Goal: Task Accomplishment & Management: Use online tool/utility

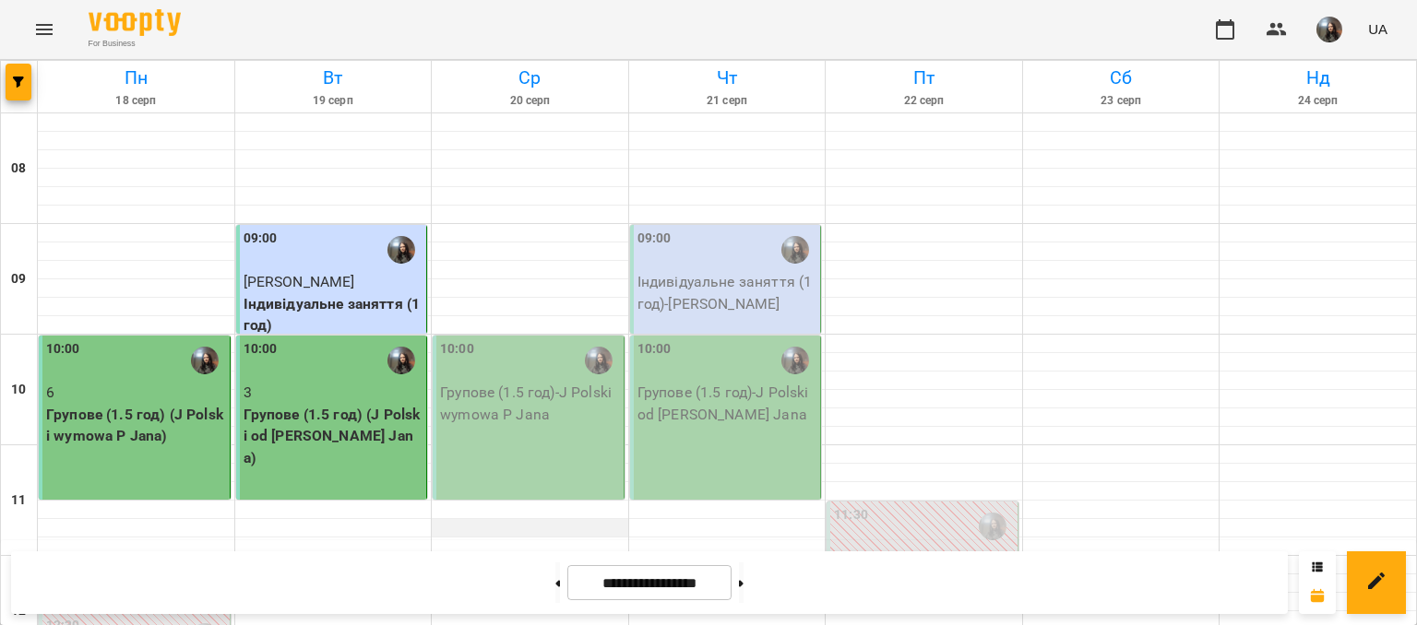
scroll to position [184, 0]
click at [470, 336] on div "10:00 Групове (1.5 год) - J Polski wymowa P Jana" at bounding box center [529, 418] width 192 height 164
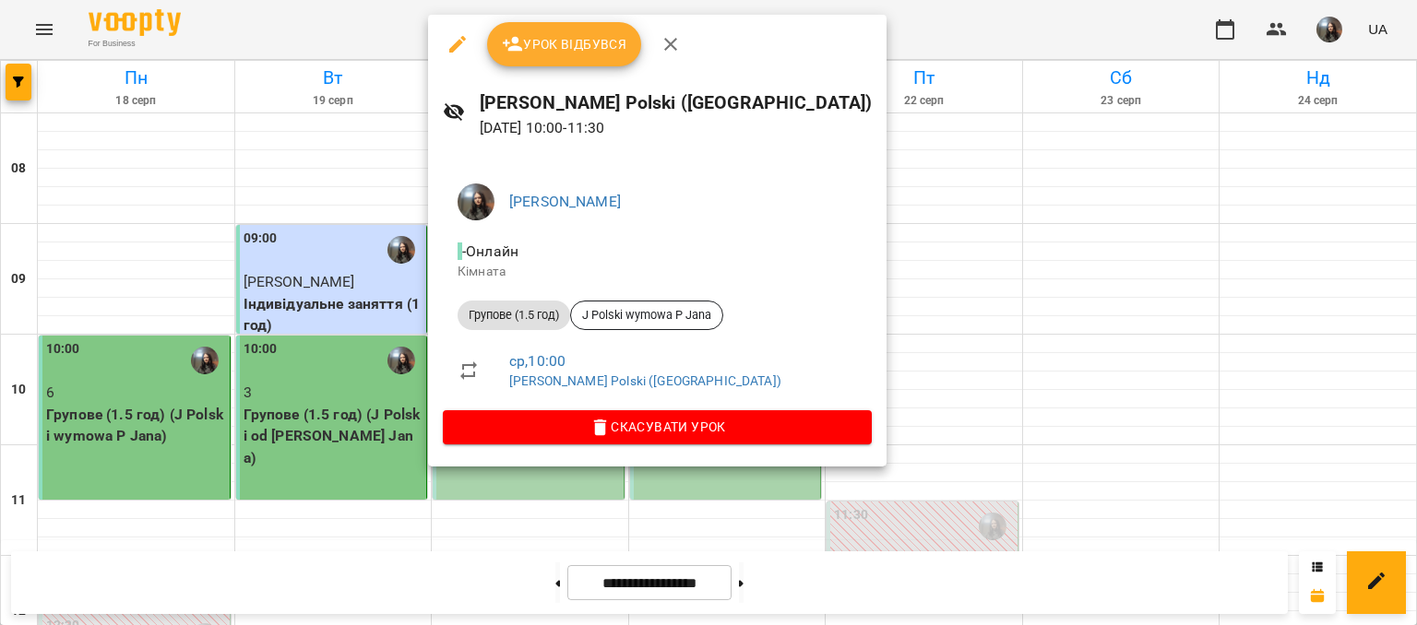
click at [541, 63] on button "Урок відбувся" at bounding box center [564, 44] width 155 height 44
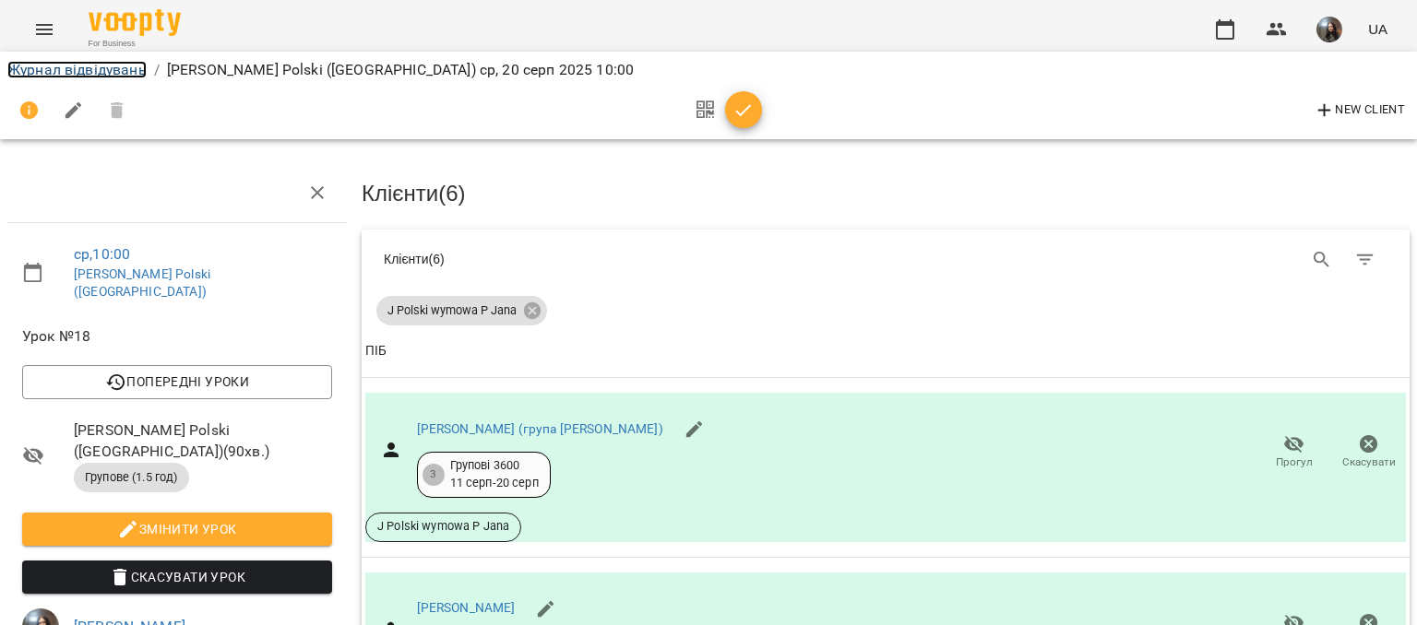
click at [96, 71] on link "Журнал відвідувань" at bounding box center [76, 70] width 139 height 18
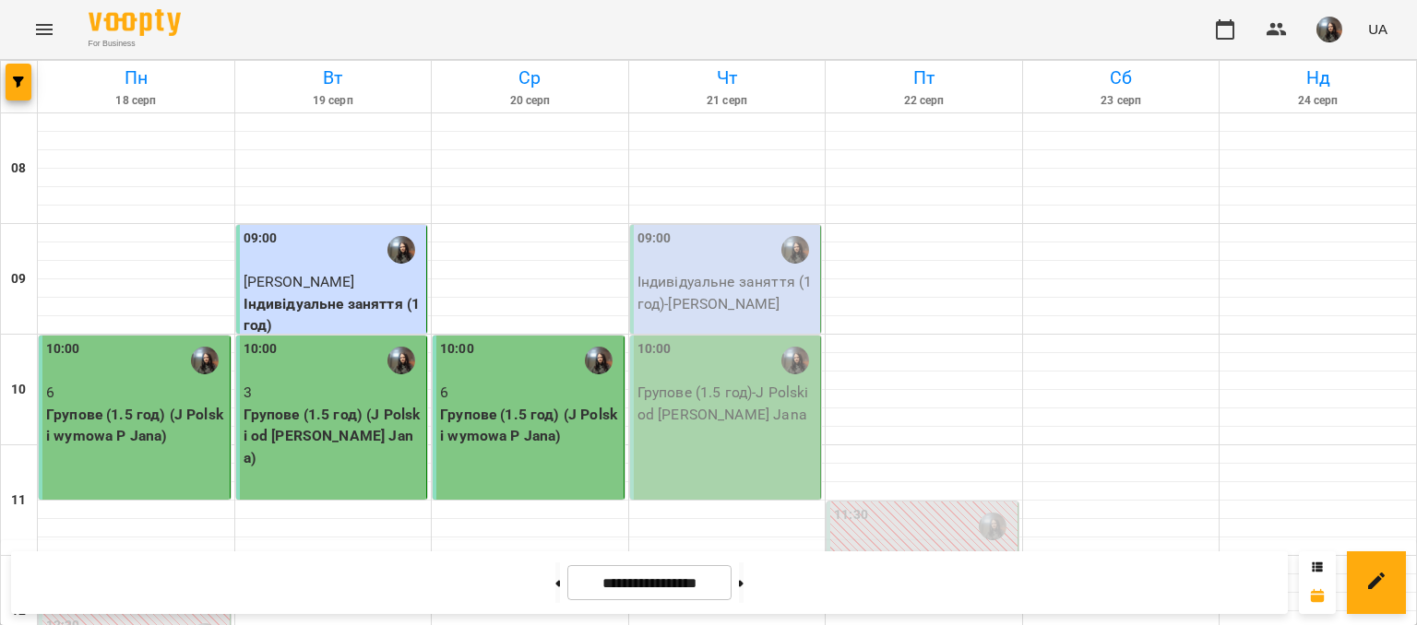
scroll to position [461, 0]
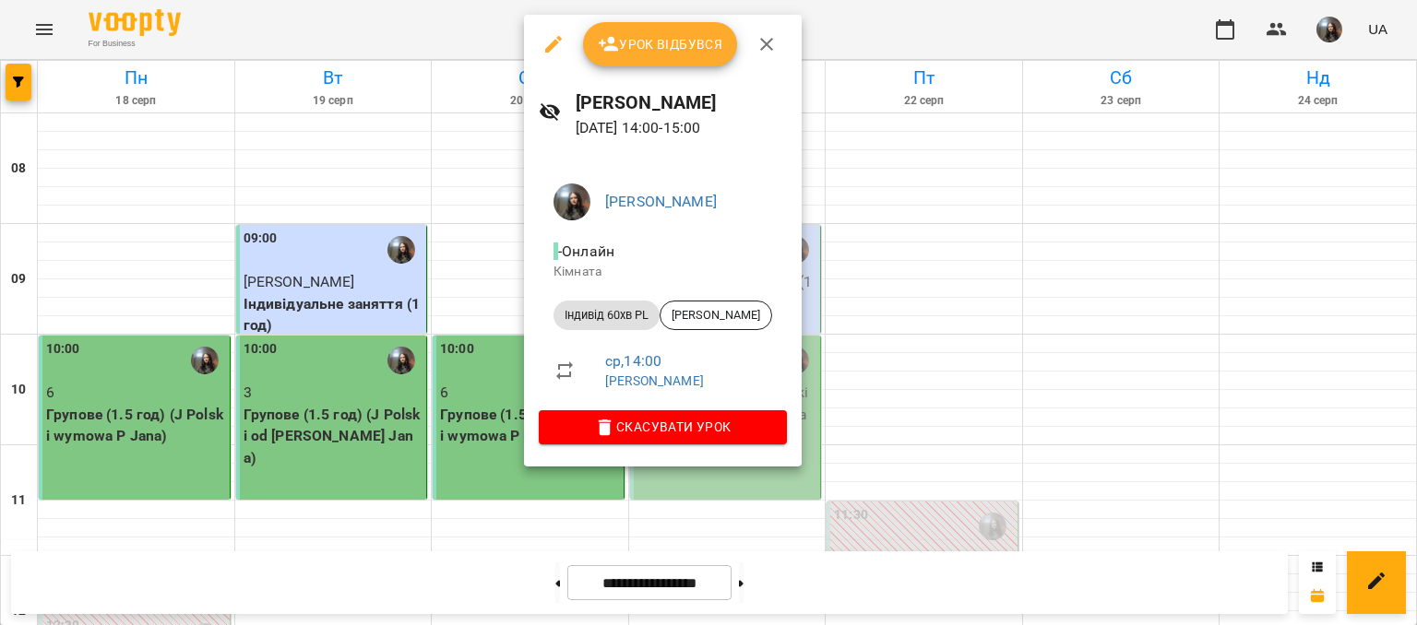
click at [618, 49] on span "Урок відбувся" at bounding box center [660, 44] width 125 height 22
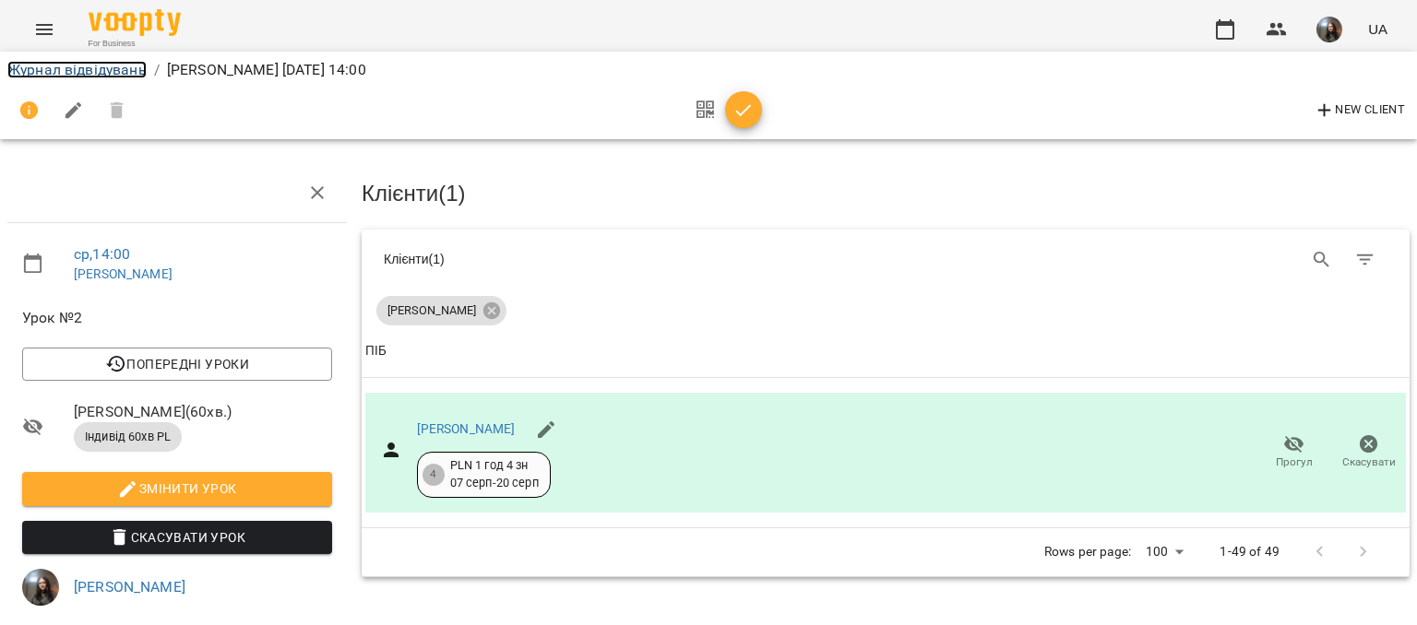
click at [129, 66] on link "Журнал відвідувань" at bounding box center [76, 70] width 139 height 18
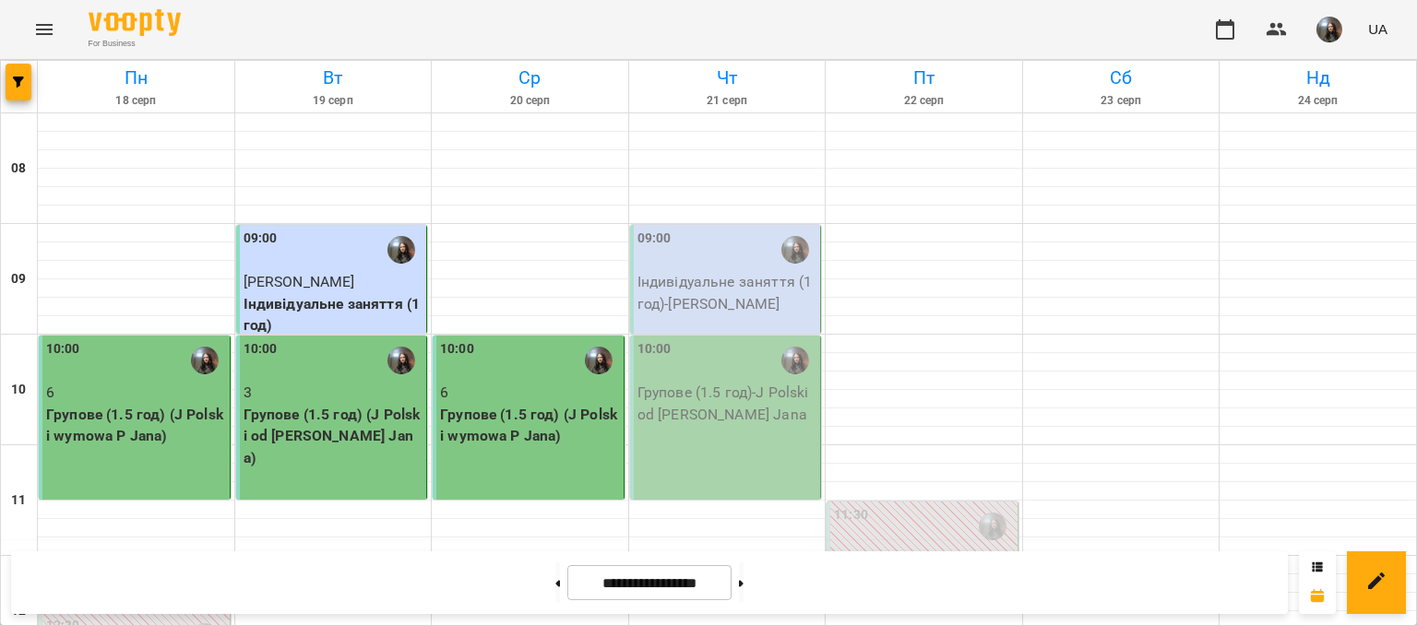
scroll to position [461, 0]
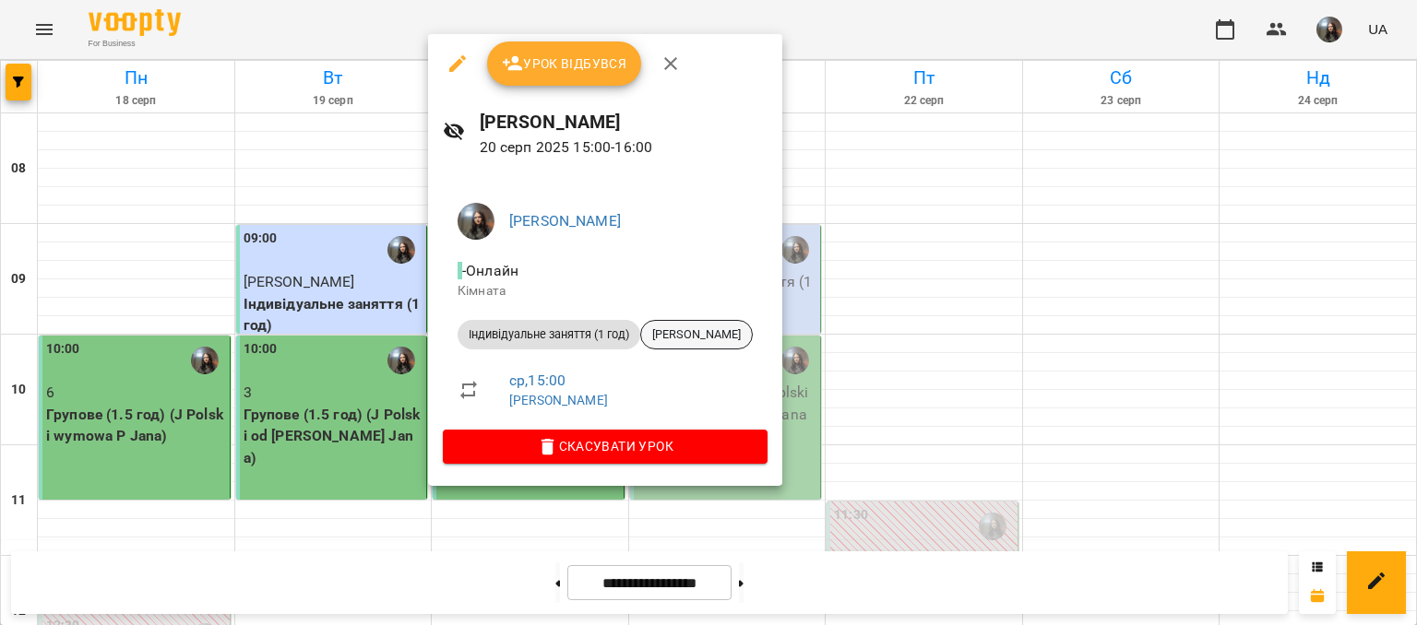
click at [666, 343] on span "[PERSON_NAME]" at bounding box center [696, 335] width 111 height 17
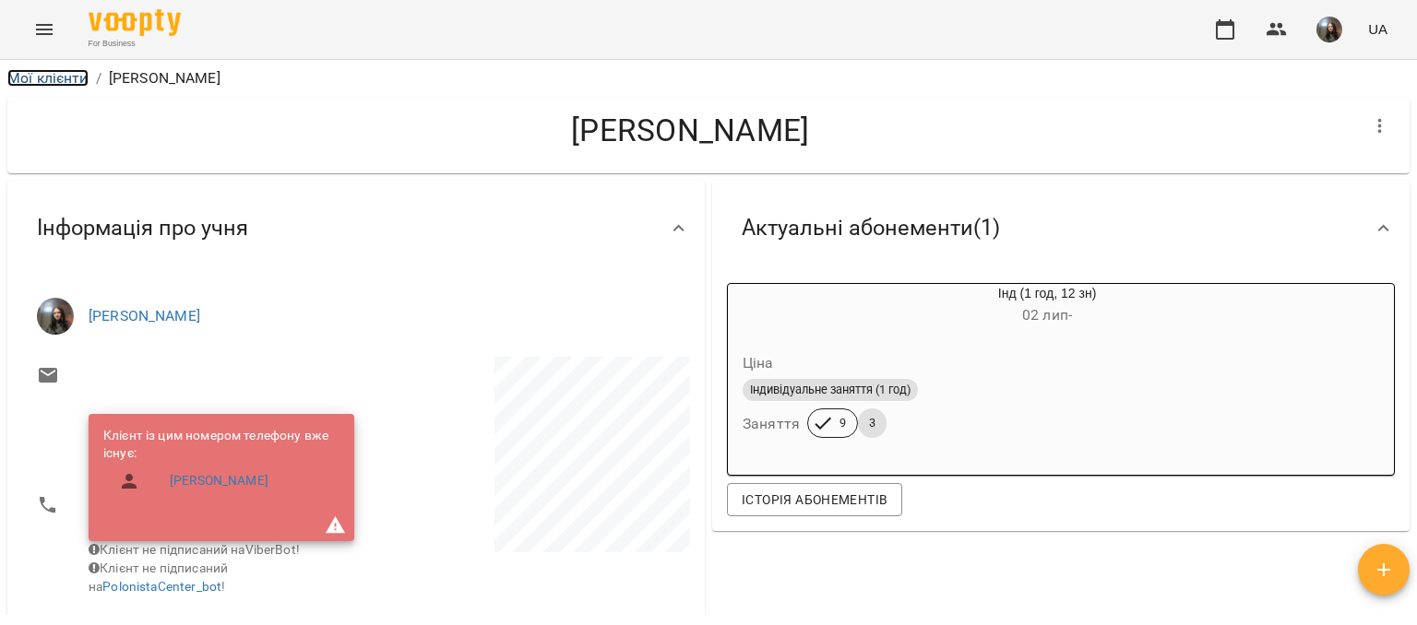
click at [36, 69] on link "Мої клієнти" at bounding box center [47, 78] width 81 height 18
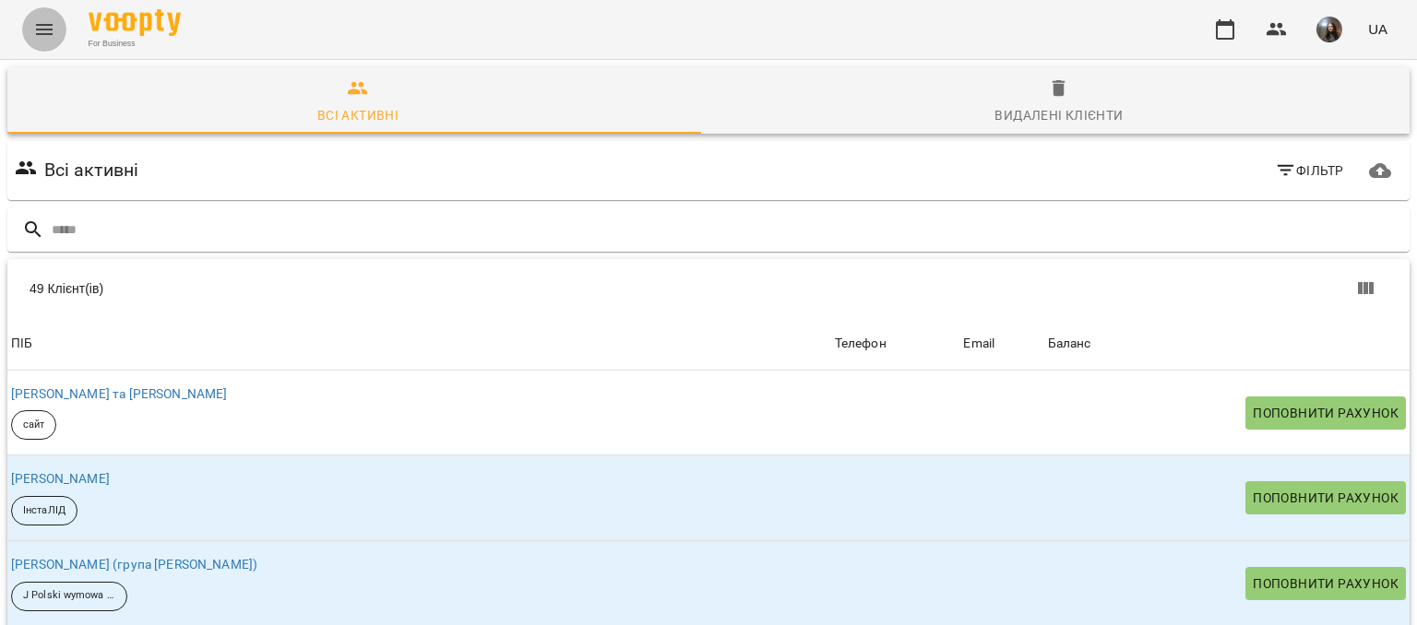
click at [49, 34] on icon "Menu" at bounding box center [44, 29] width 22 height 22
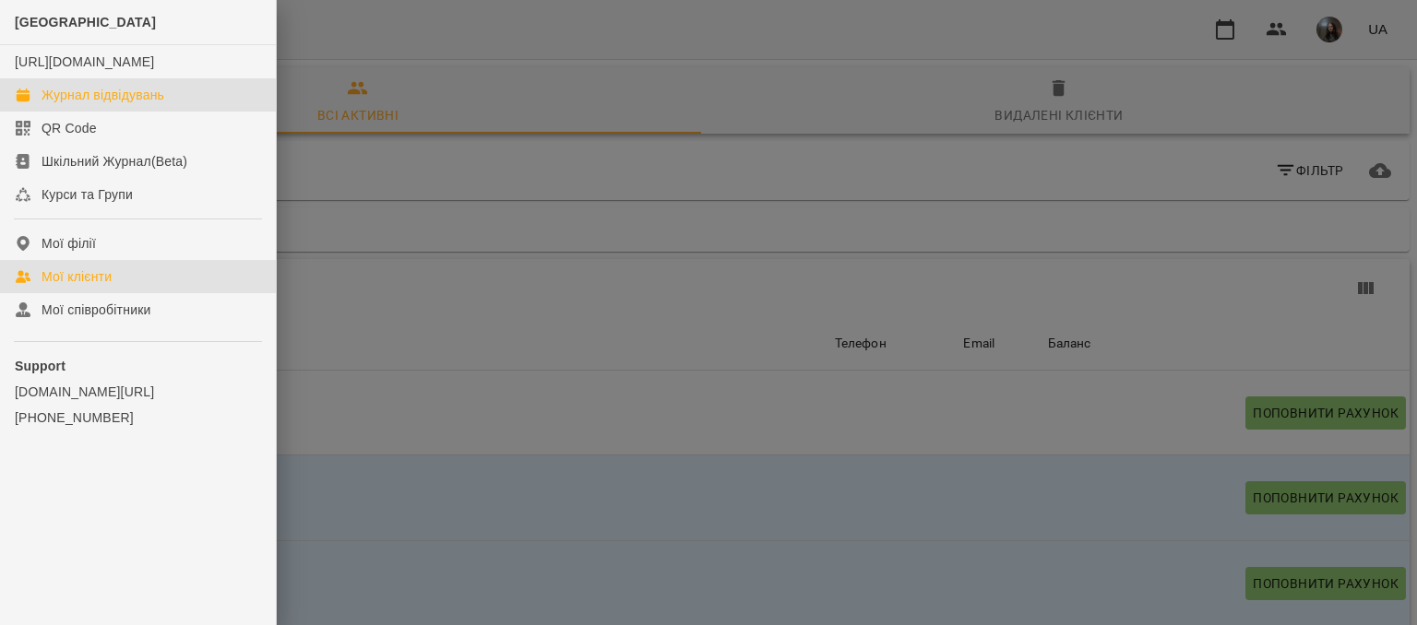
click at [69, 98] on link "Журнал відвідувань" at bounding box center [138, 94] width 276 height 33
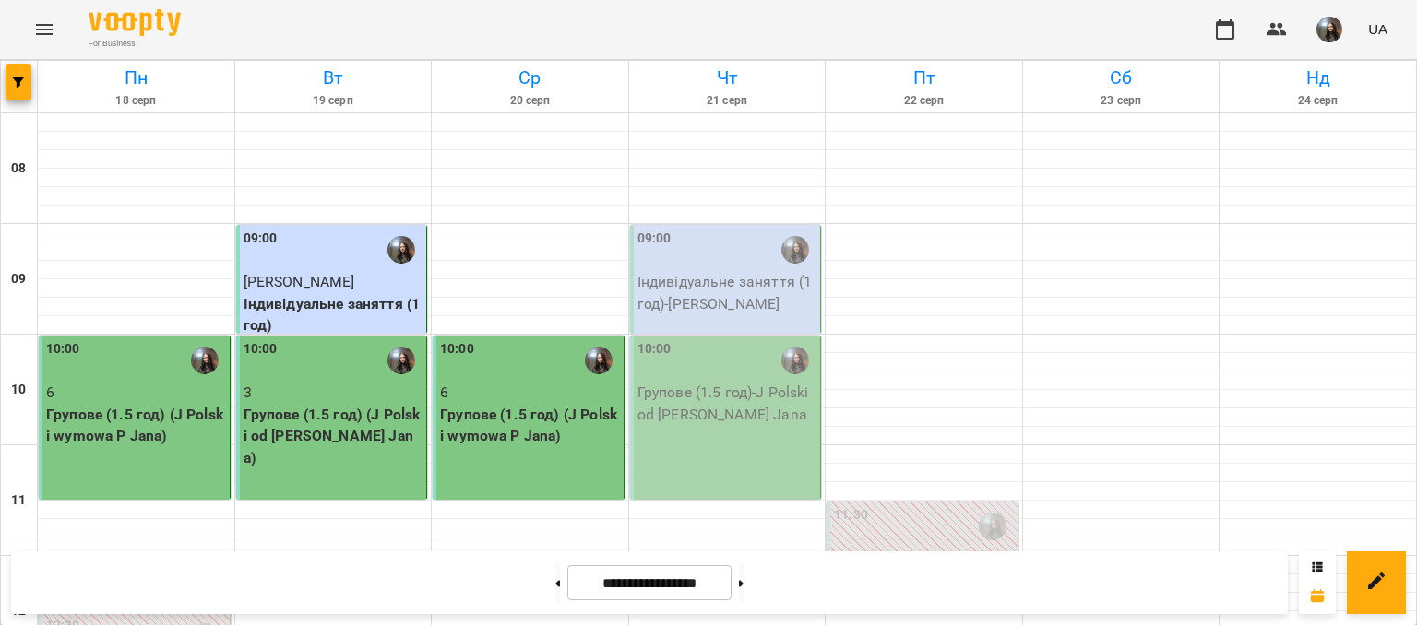
scroll to position [553, 0]
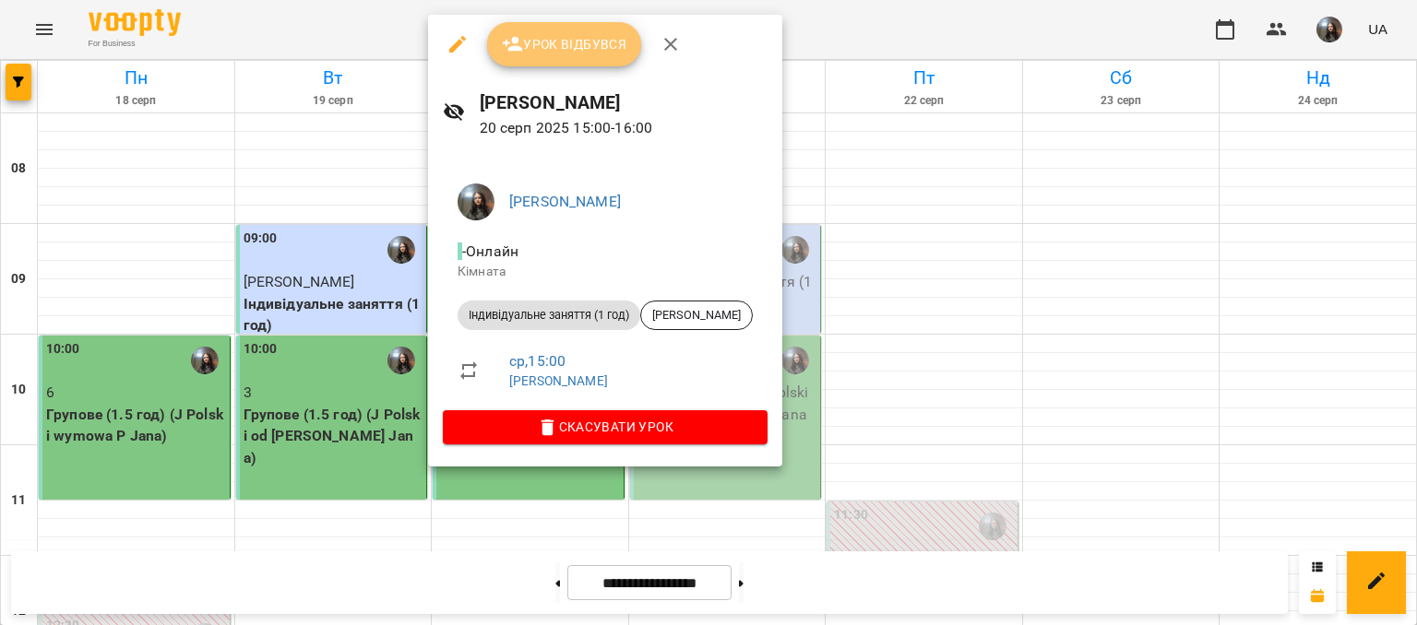
click at [585, 60] on button "Урок відбувся" at bounding box center [564, 44] width 155 height 44
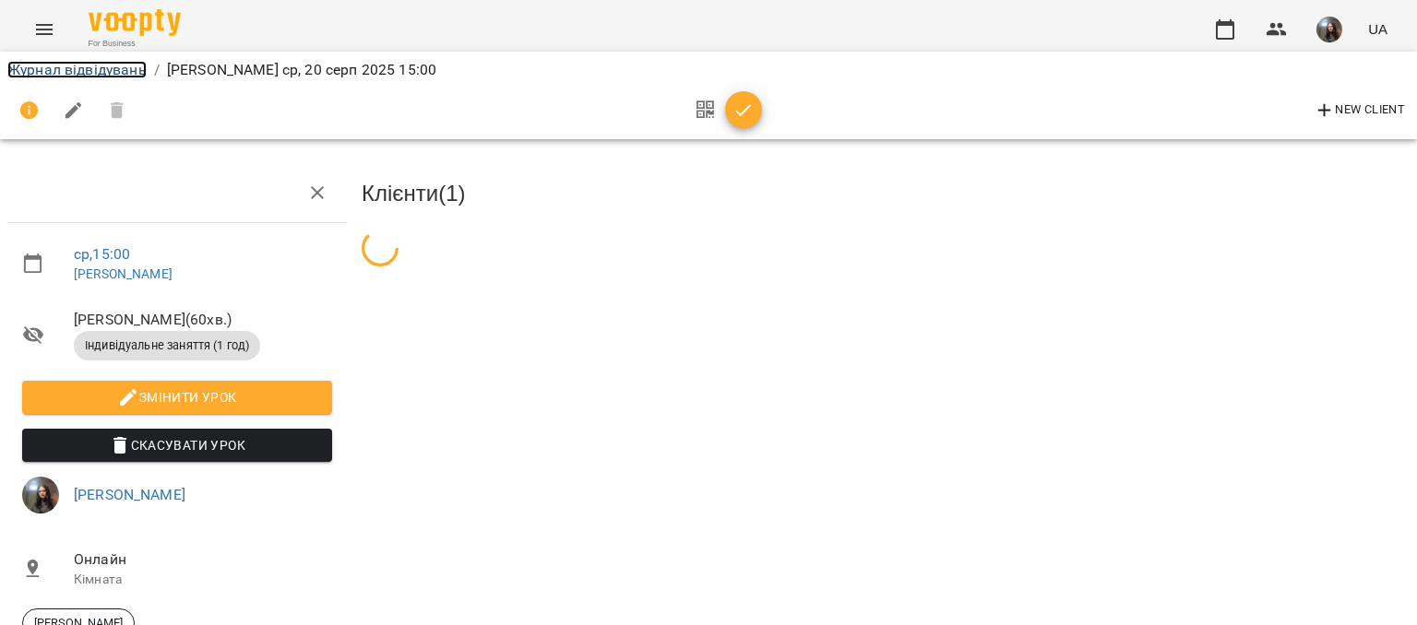
click at [77, 69] on link "Журнал відвідувань" at bounding box center [76, 70] width 139 height 18
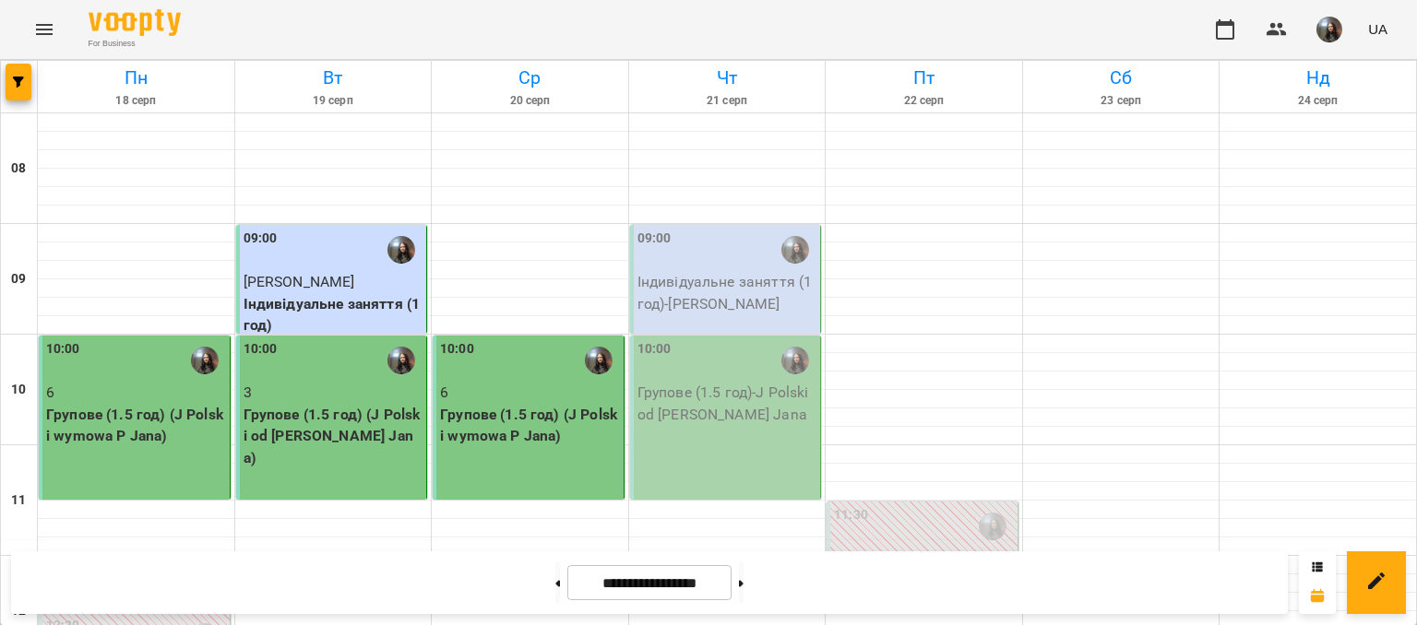
scroll to position [1015, 0]
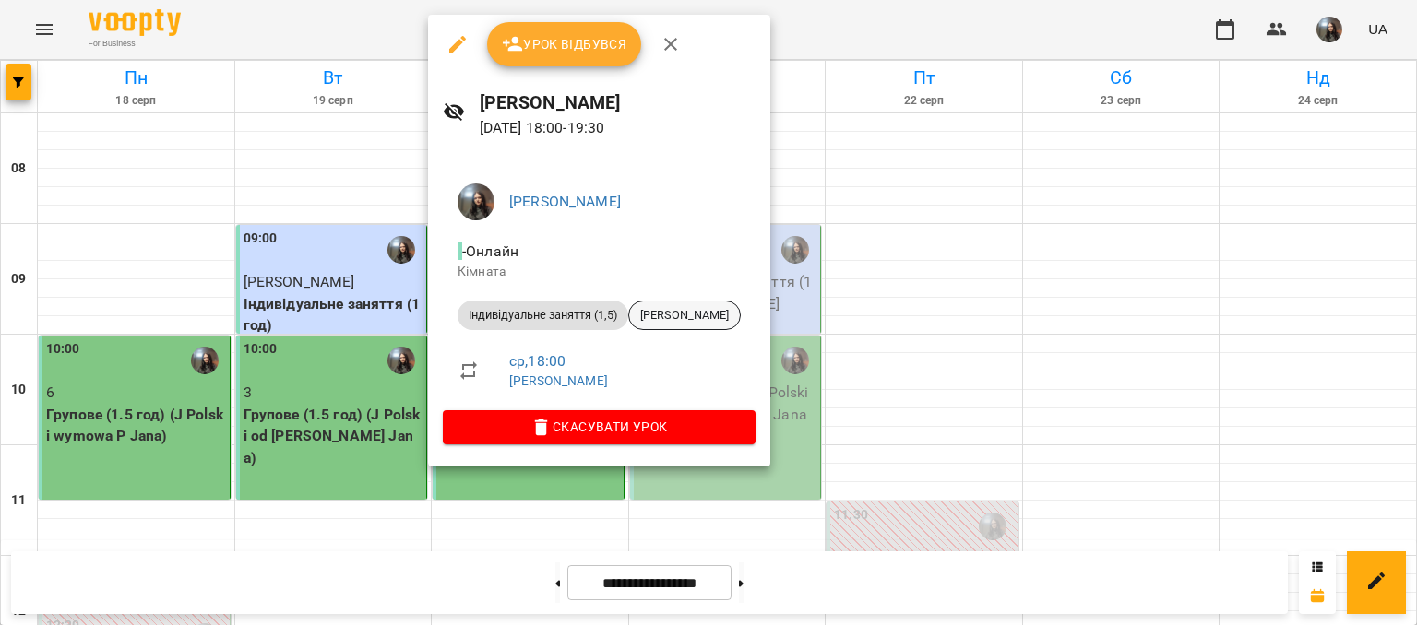
click at [656, 312] on span "[PERSON_NAME]" at bounding box center [684, 315] width 111 height 17
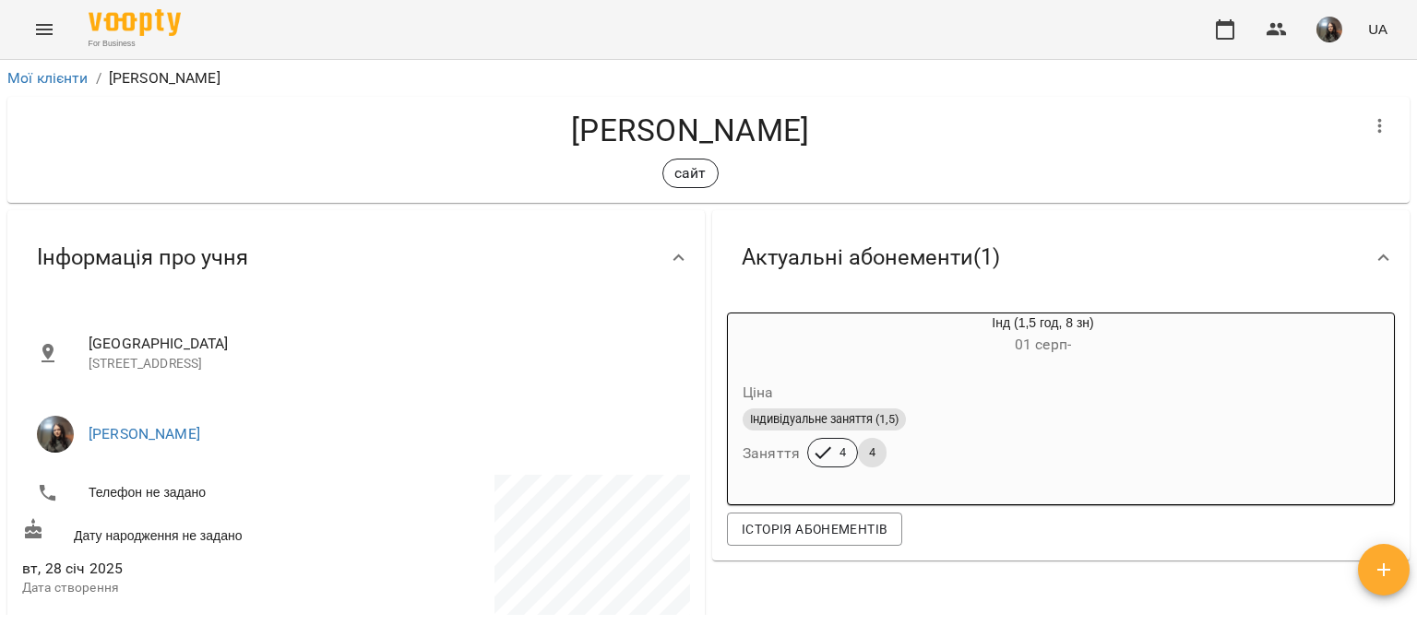
click at [35, 10] on button "Menu" at bounding box center [44, 29] width 44 height 44
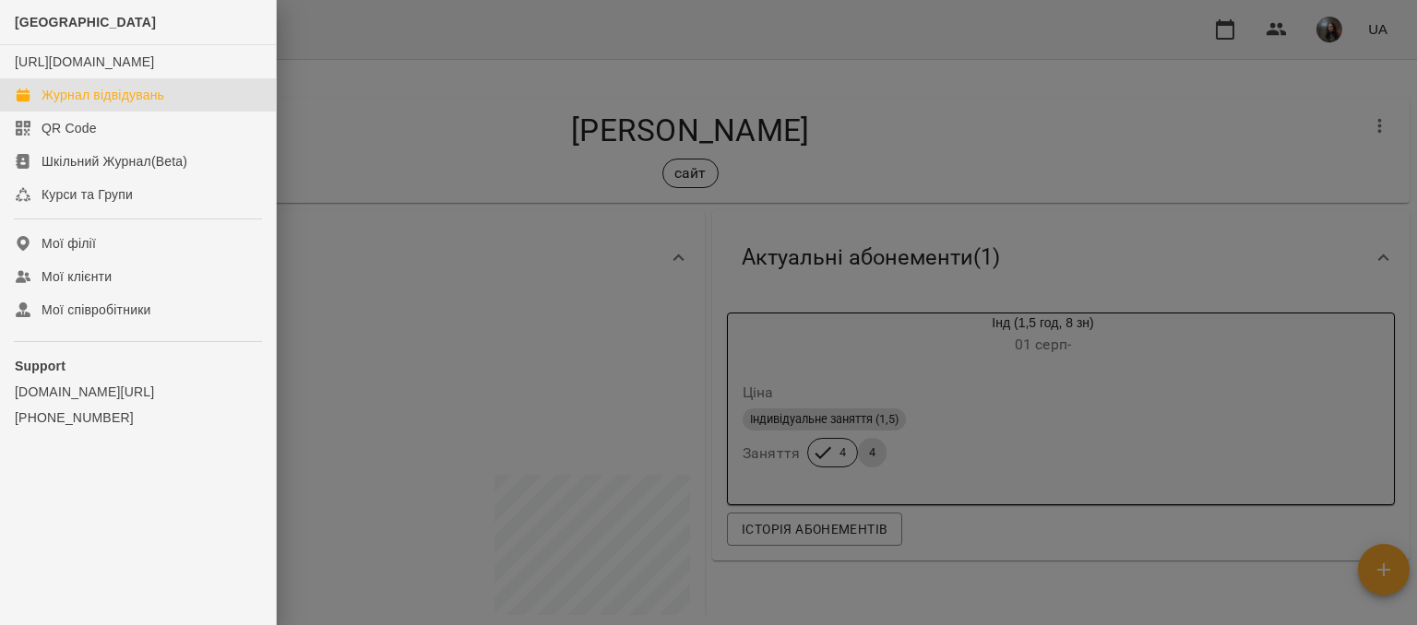
click at [78, 104] on div "Журнал відвідувань" at bounding box center [103, 95] width 123 height 18
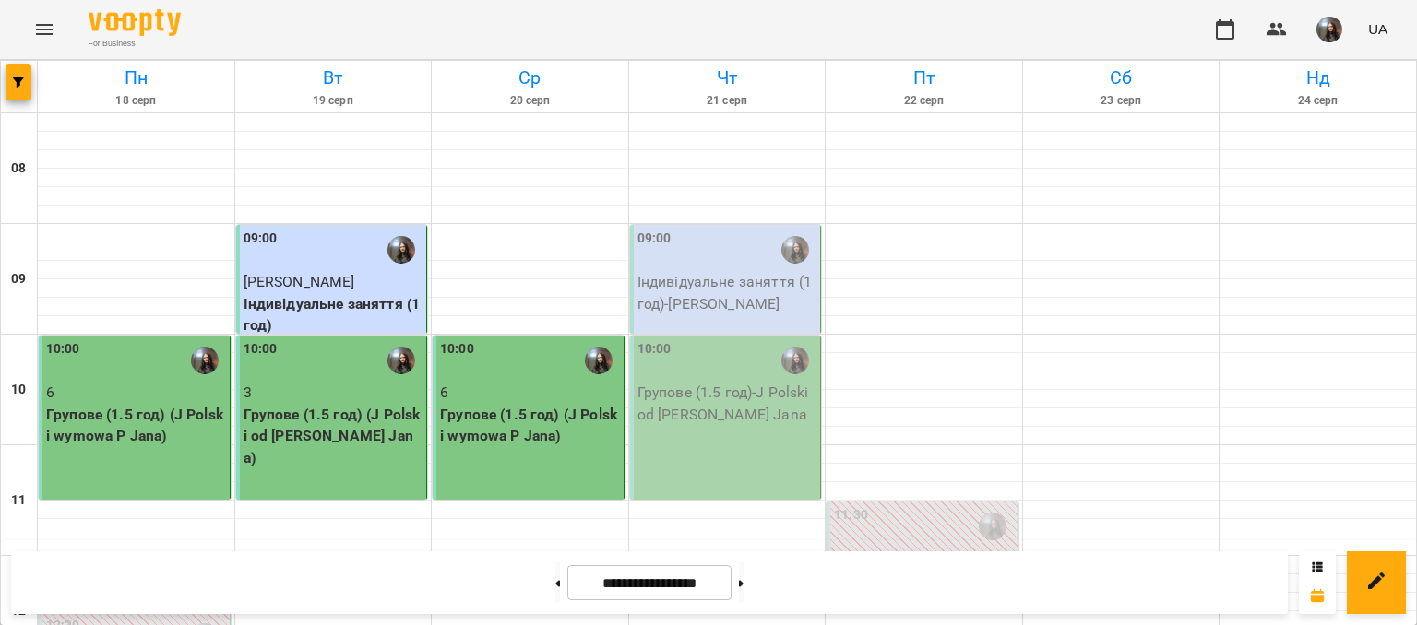
scroll to position [1015, 0]
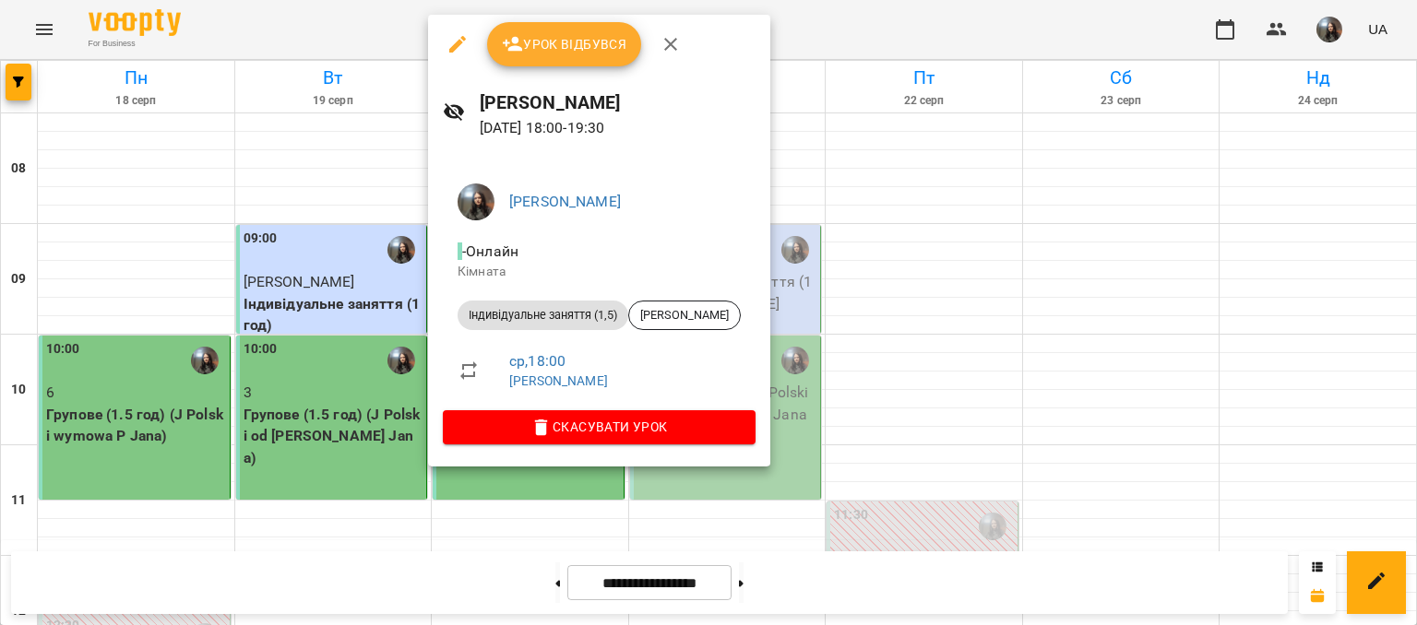
click at [517, 68] on div "Урок відбувся" at bounding box center [599, 44] width 342 height 59
click at [517, 65] on button "Урок відбувся" at bounding box center [564, 44] width 155 height 44
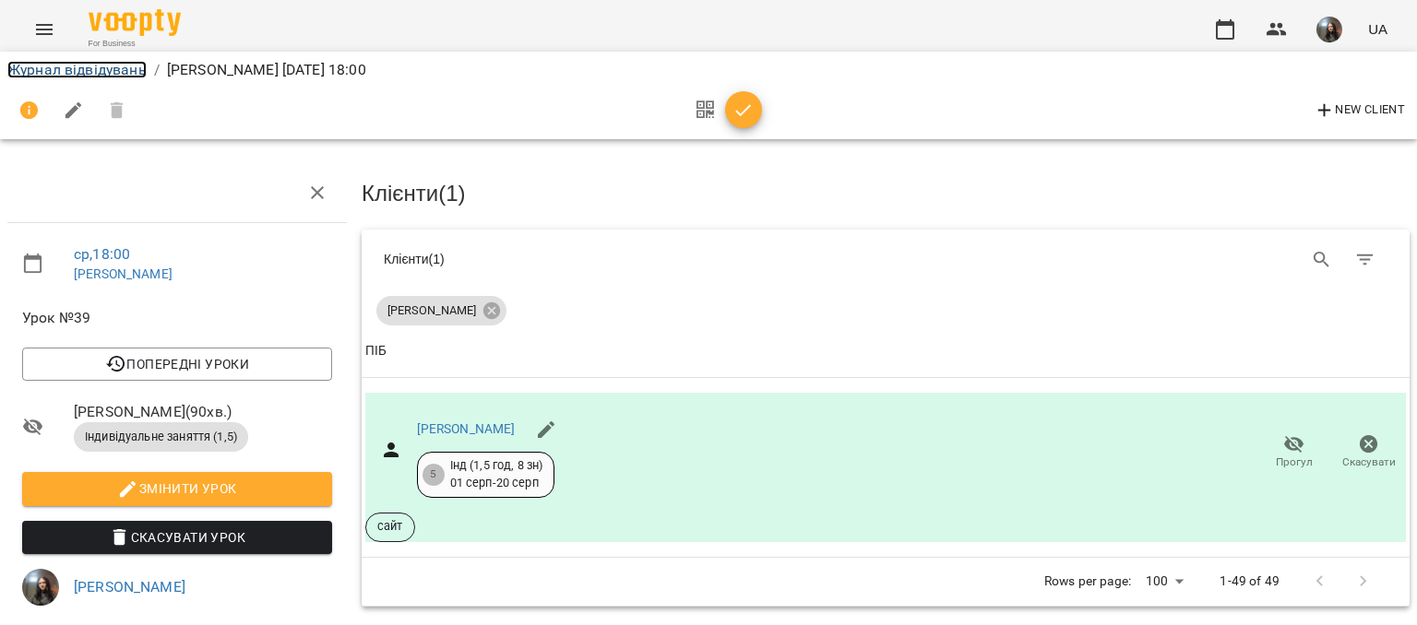
click at [81, 71] on link "Журнал відвідувань" at bounding box center [76, 70] width 139 height 18
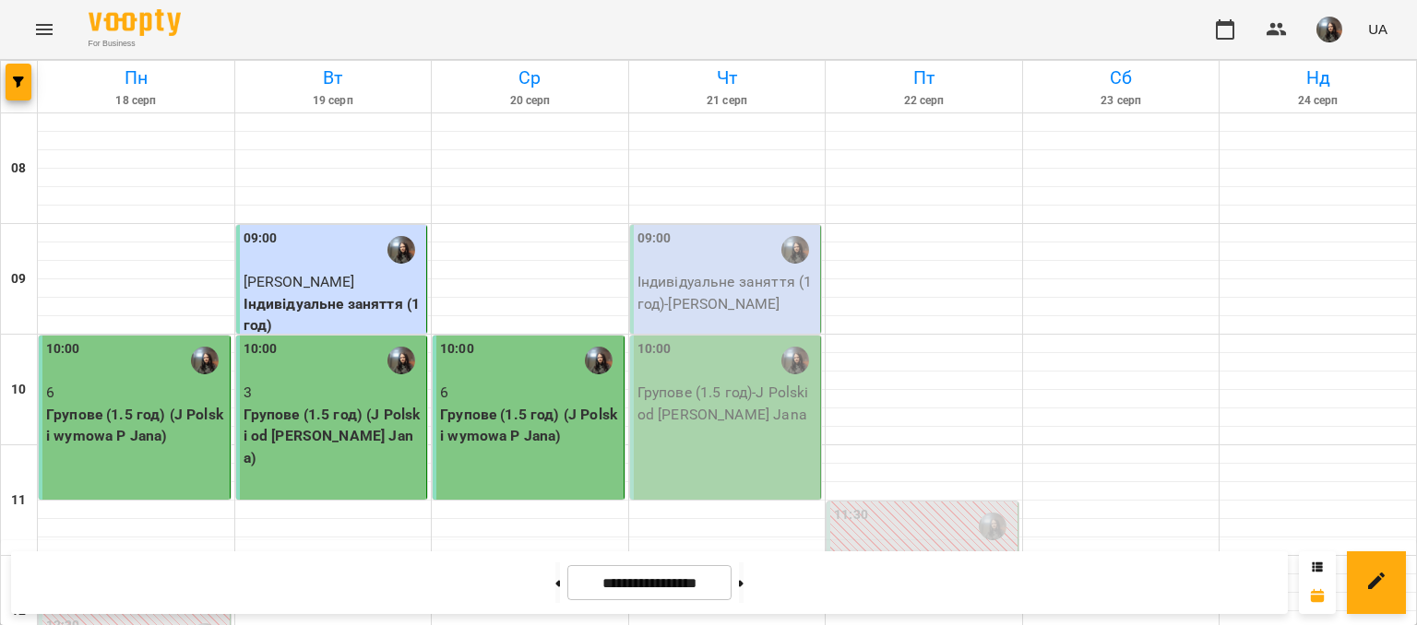
scroll to position [92, 0]
click at [1322, 34] on img "button" at bounding box center [1329, 30] width 26 height 26
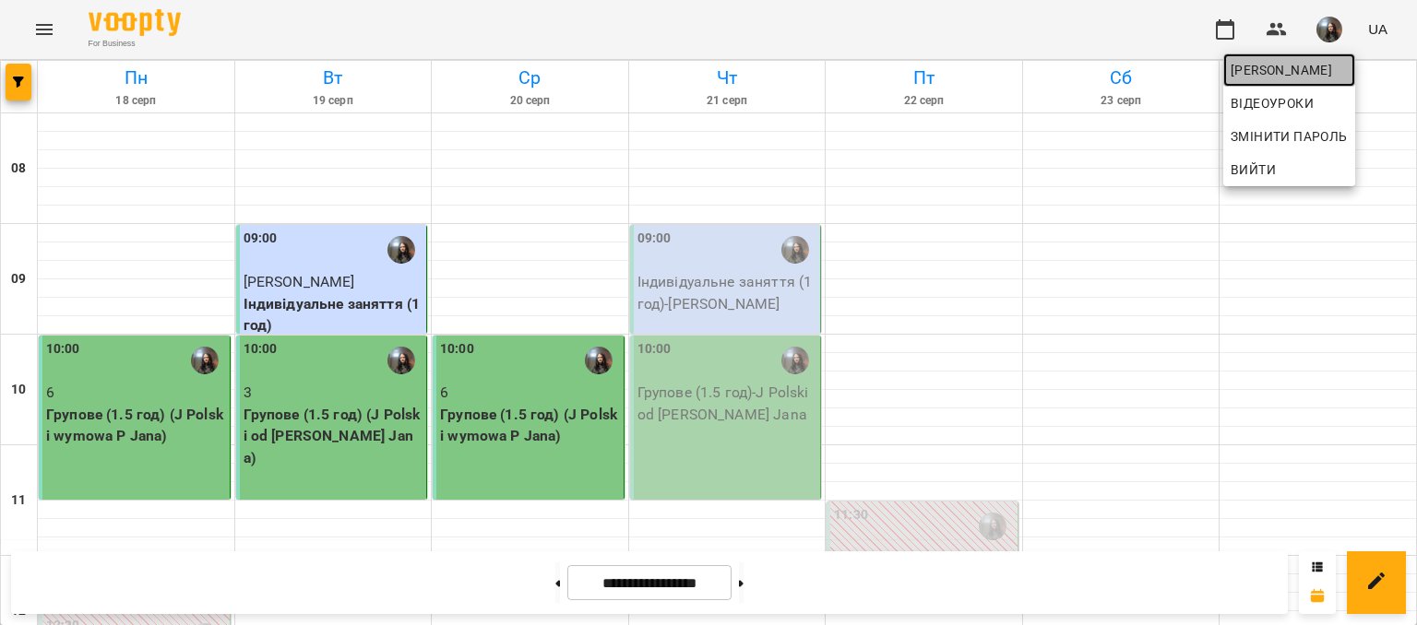
click at [1289, 78] on span "[PERSON_NAME]" at bounding box center [1288, 70] width 117 height 22
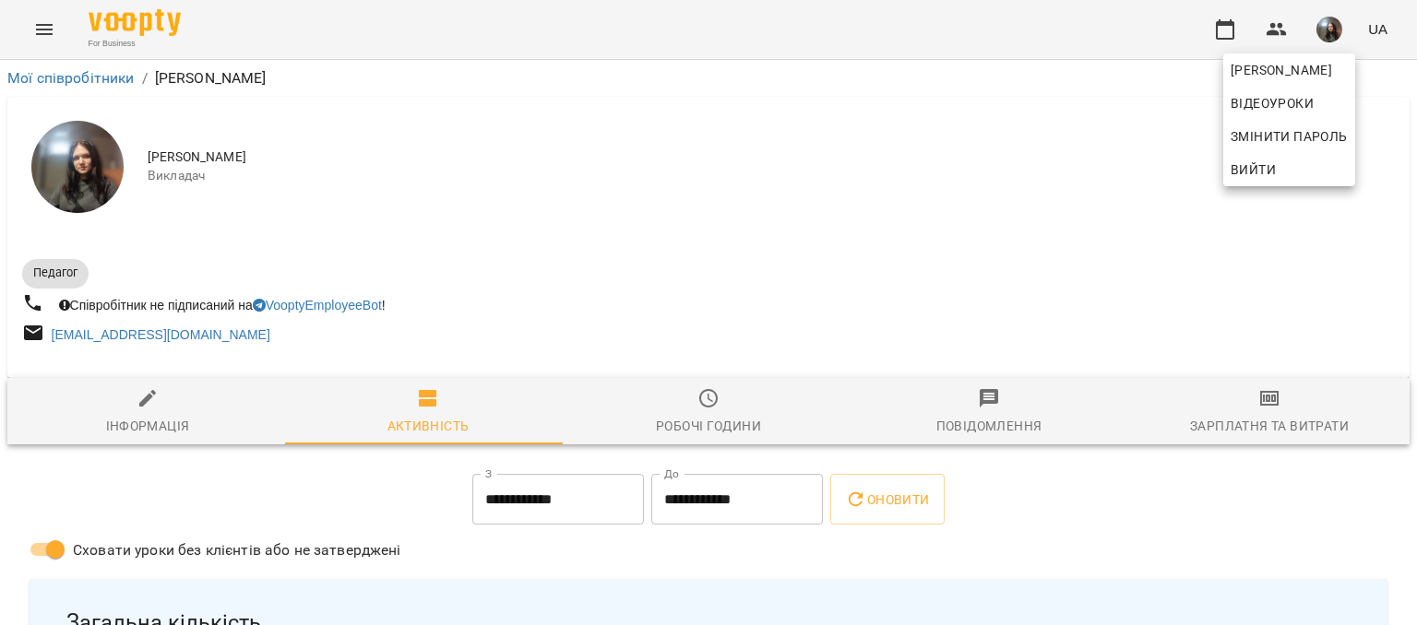
click at [1228, 422] on div at bounding box center [708, 312] width 1417 height 625
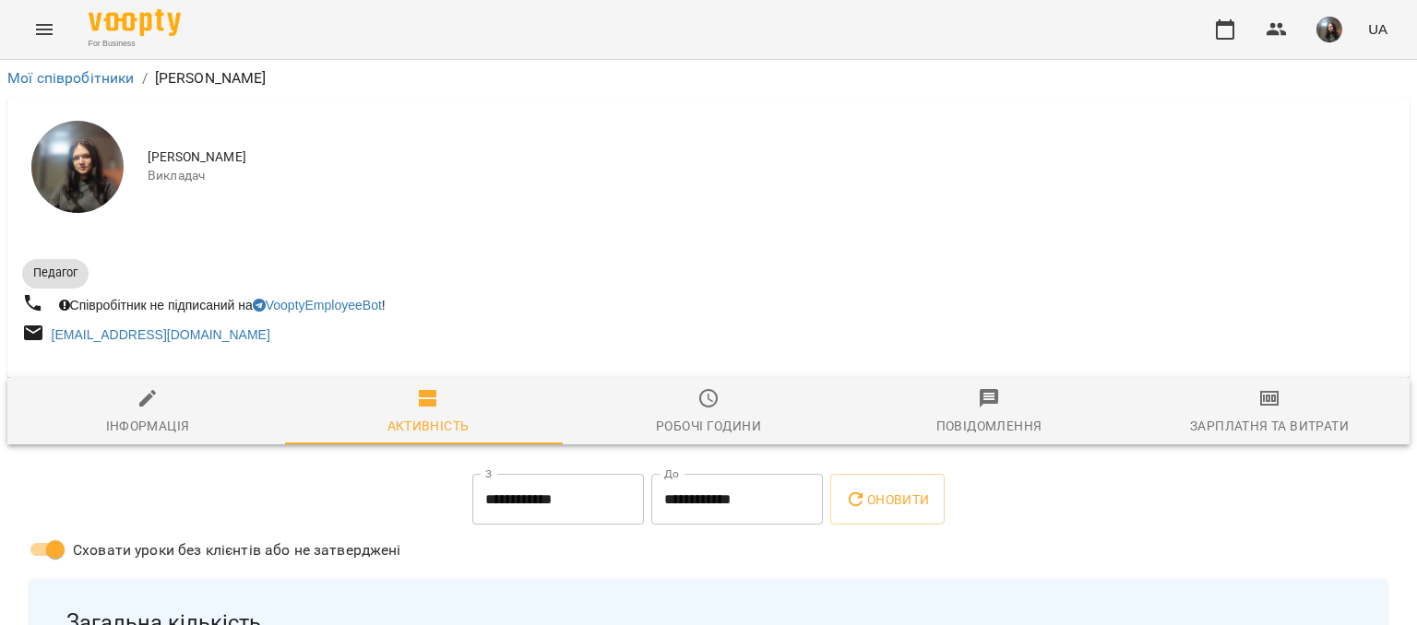
click at [1260, 405] on icon "button" at bounding box center [1269, 398] width 18 height 15
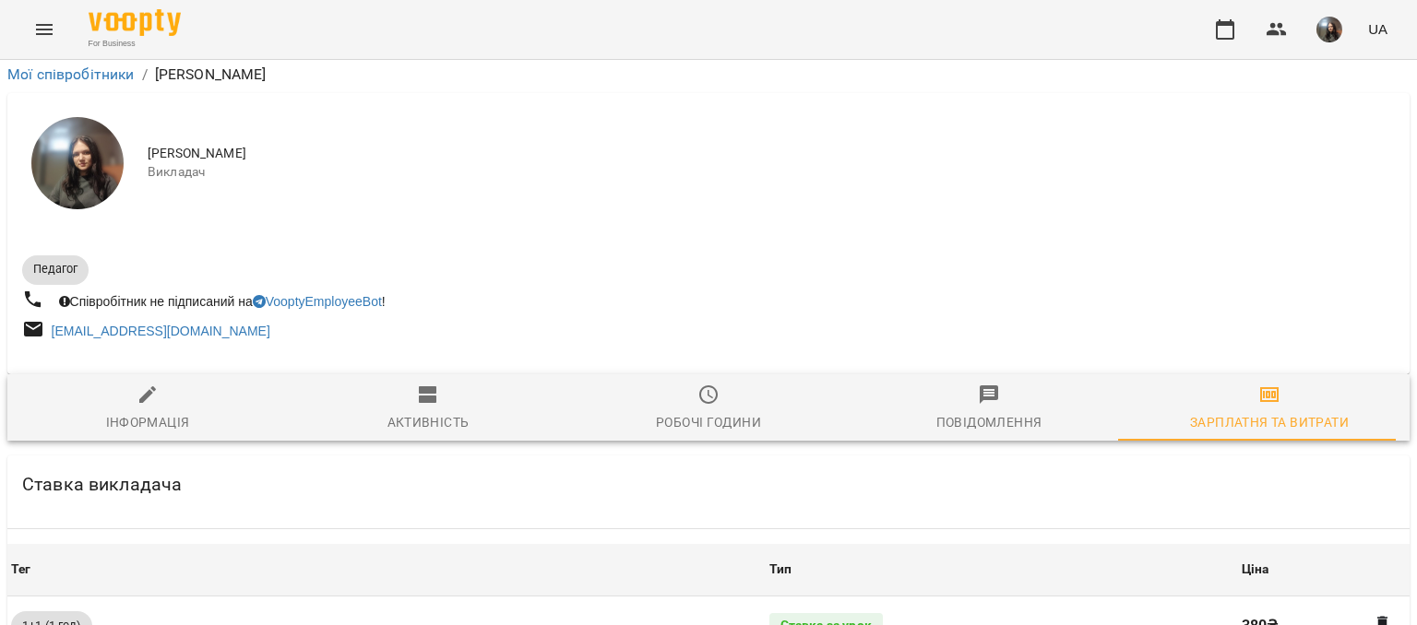
scroll to position [819, 0]
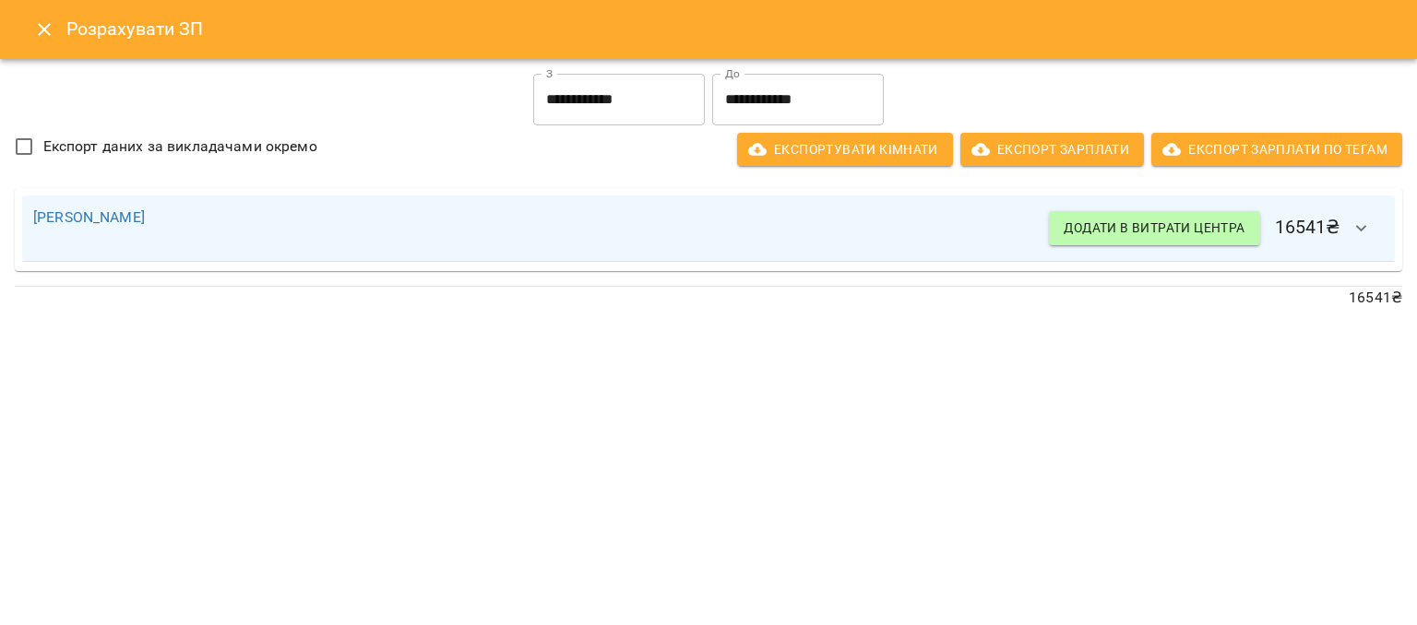
click at [619, 93] on input "**********" at bounding box center [619, 100] width 172 height 52
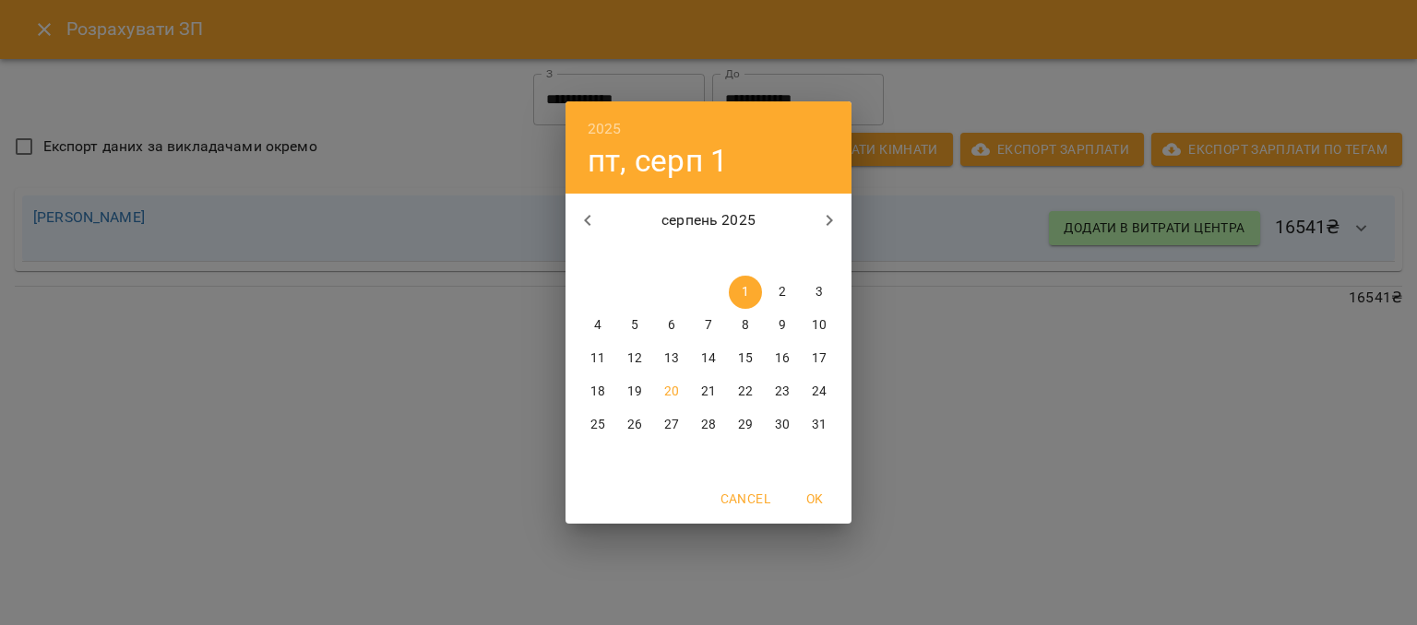
click at [753, 364] on span "15" at bounding box center [745, 359] width 33 height 18
type input "**********"
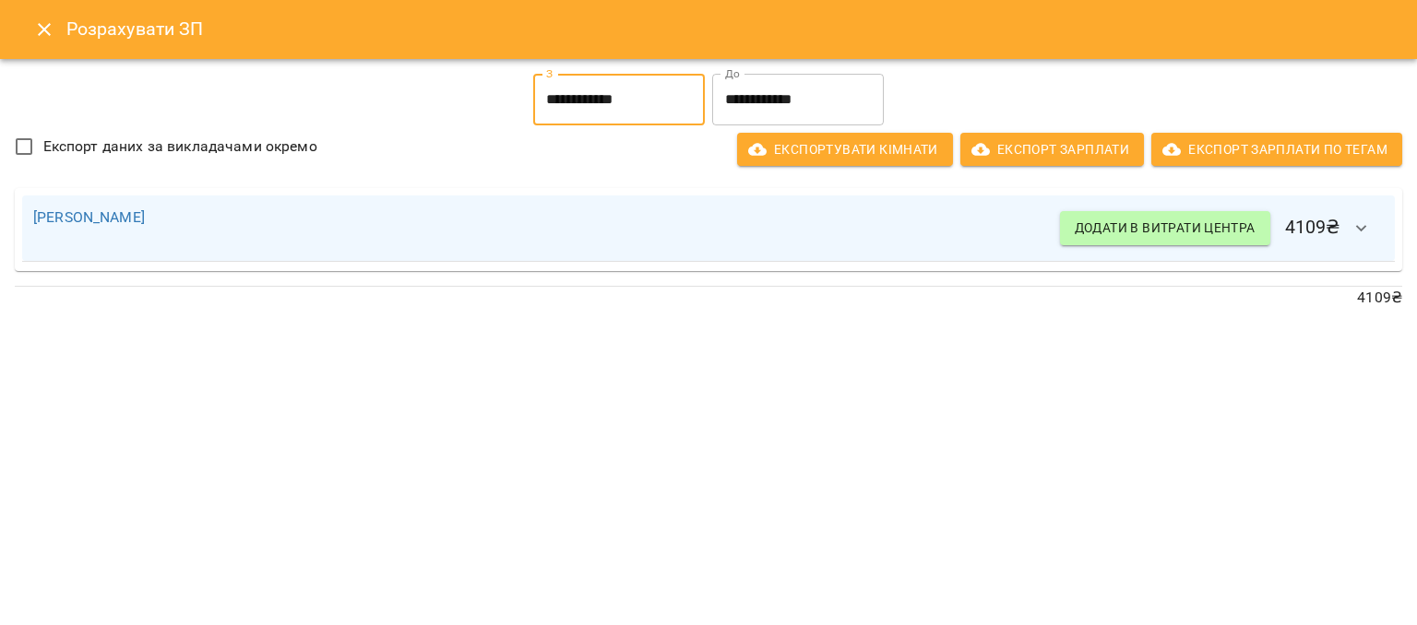
click at [47, 26] on icon "Close" at bounding box center [44, 29] width 13 height 13
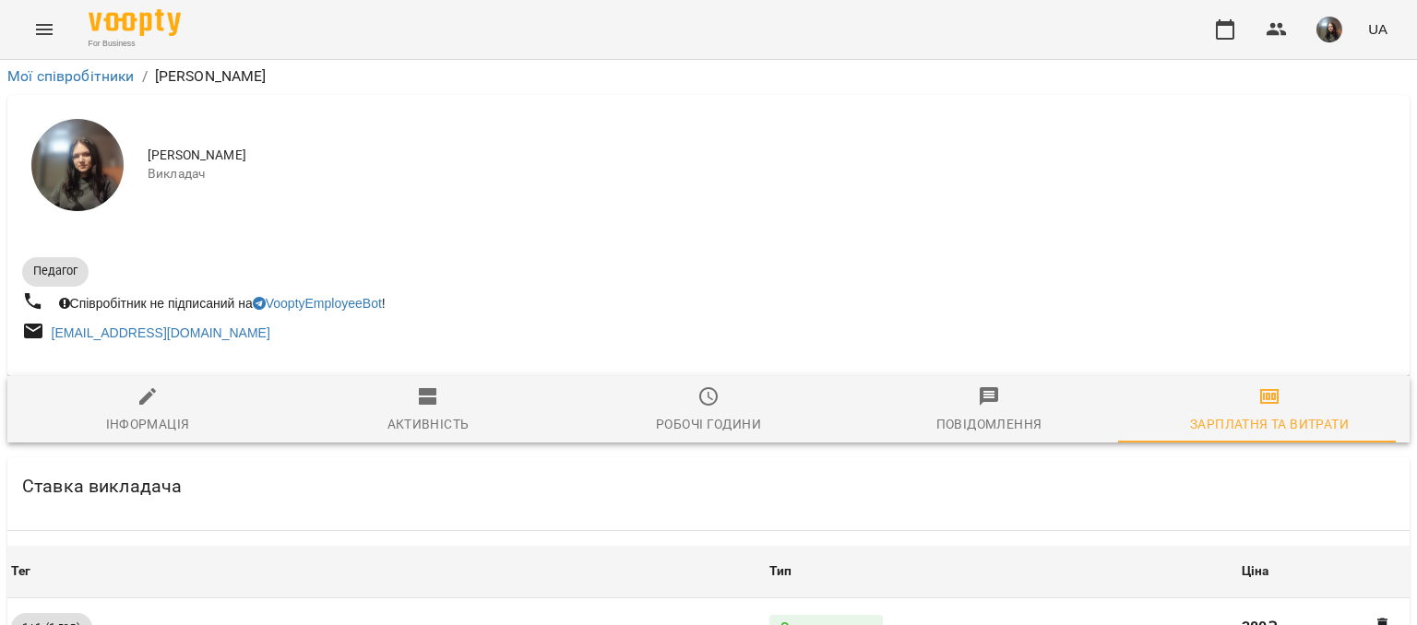
scroll to position [0, 0]
click at [48, 21] on icon "Menu" at bounding box center [44, 29] width 22 height 22
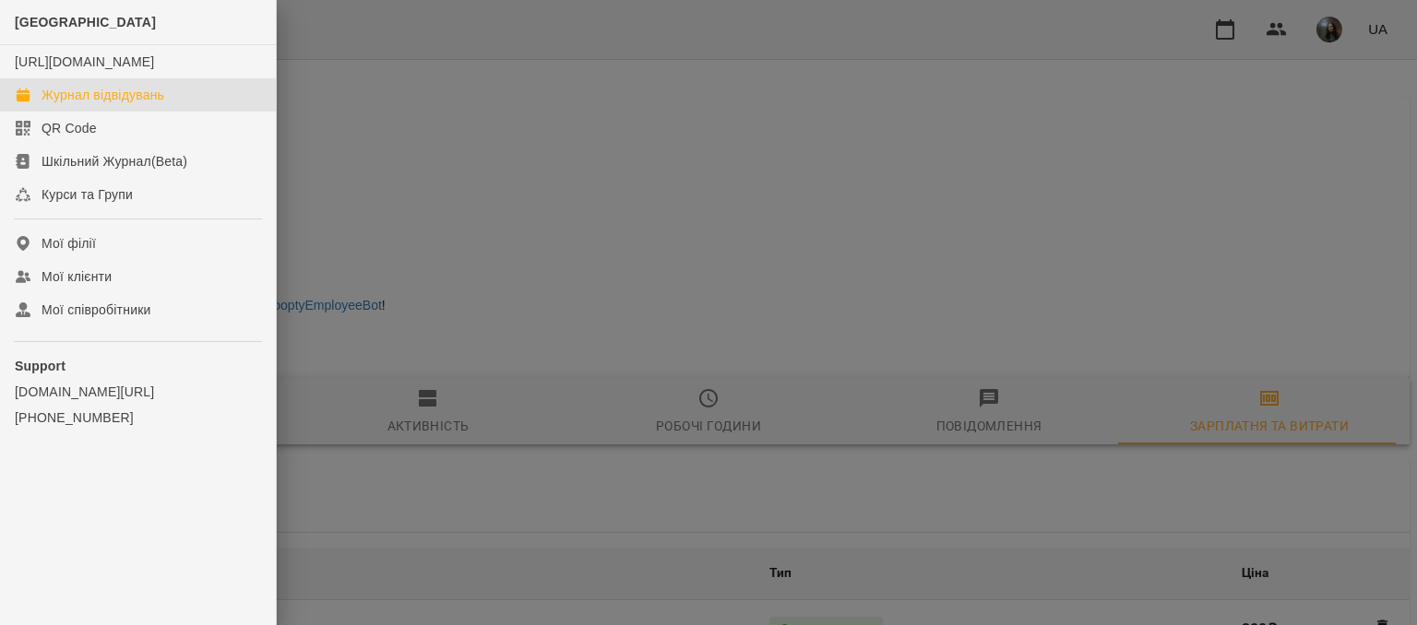
click at [63, 103] on link "Журнал відвідувань" at bounding box center [138, 94] width 276 height 33
